Goal: Find specific page/section: Find specific page/section

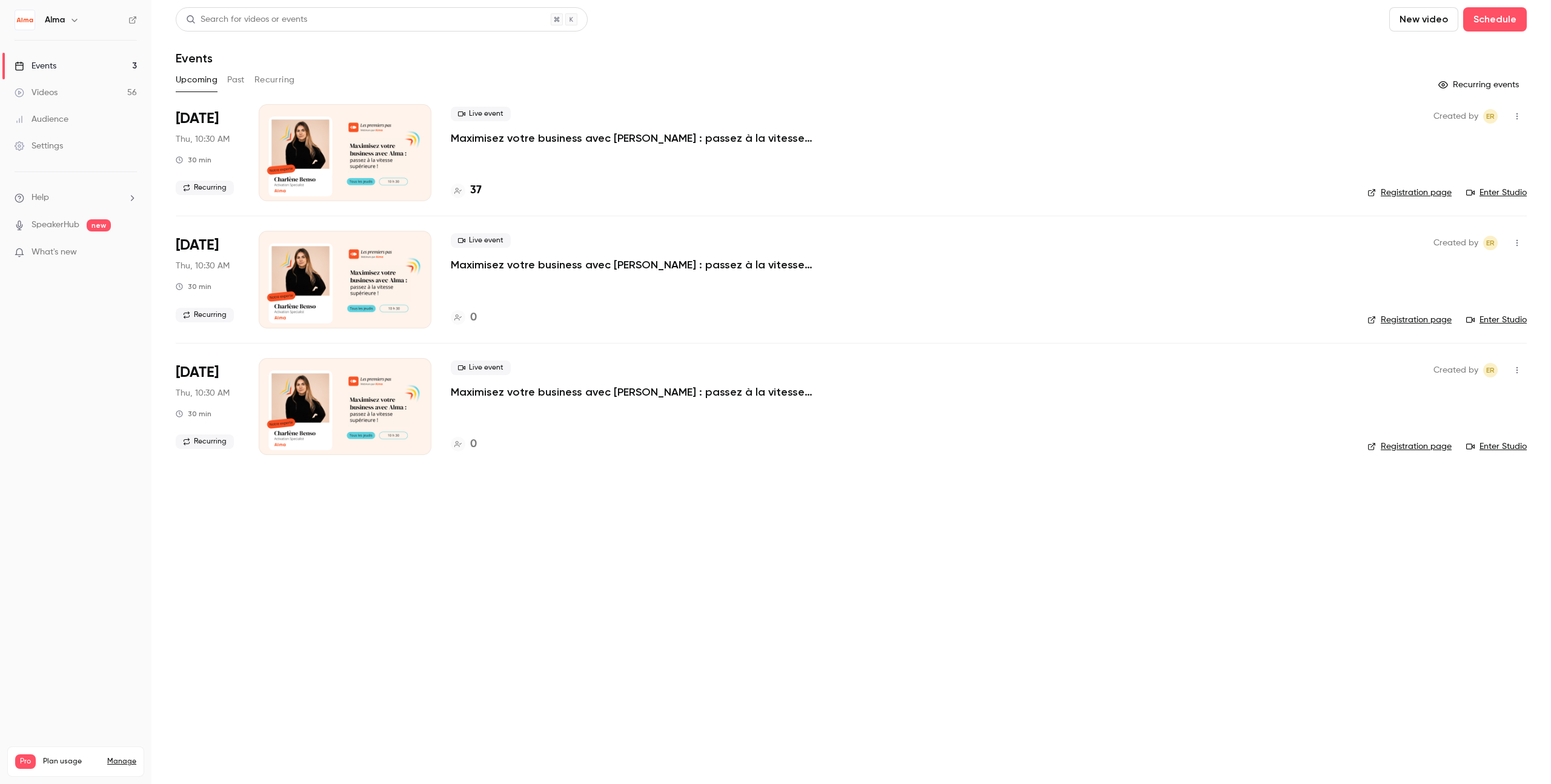
click at [263, 77] on button "Recurring" at bounding box center [274, 80] width 40 height 19
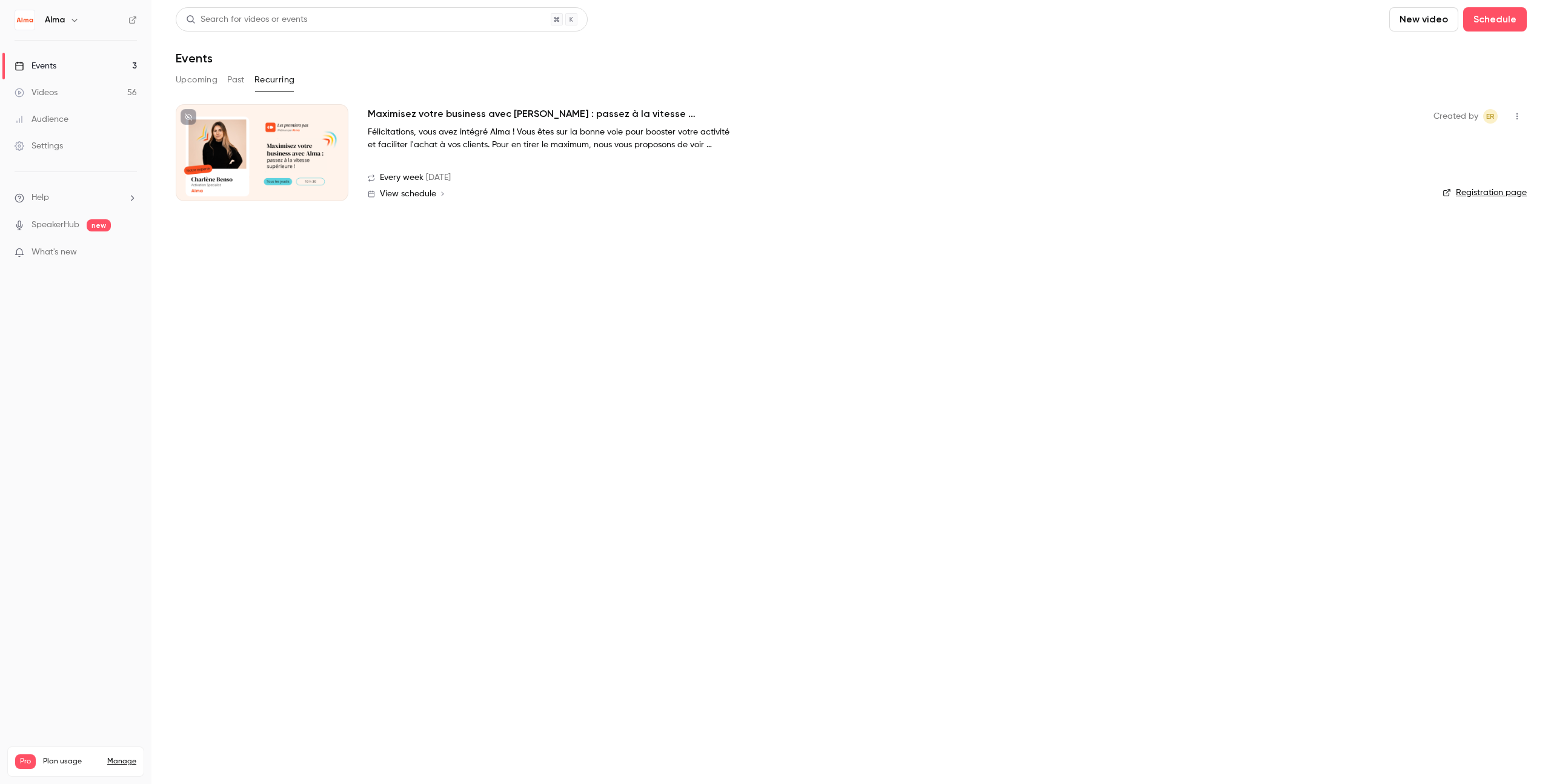
click at [232, 83] on button "Past" at bounding box center [236, 80] width 17 height 19
